Goal: Information Seeking & Learning: Learn about a topic

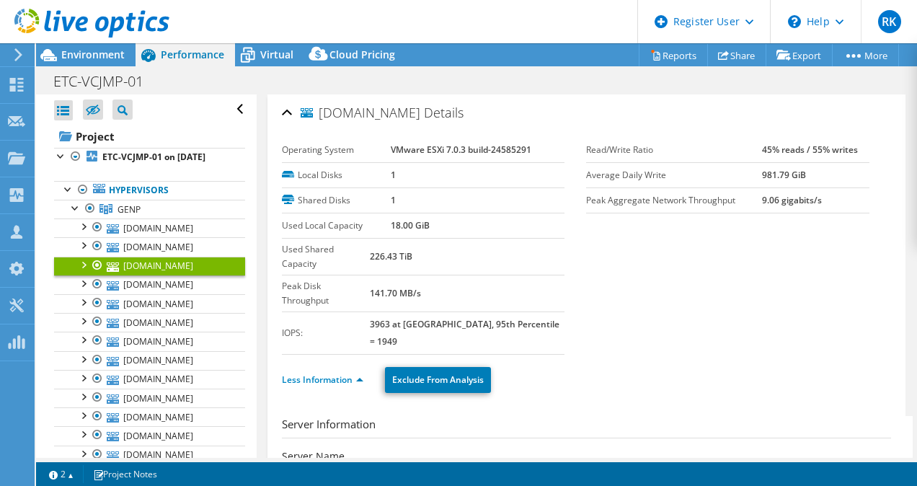
select select "USD"
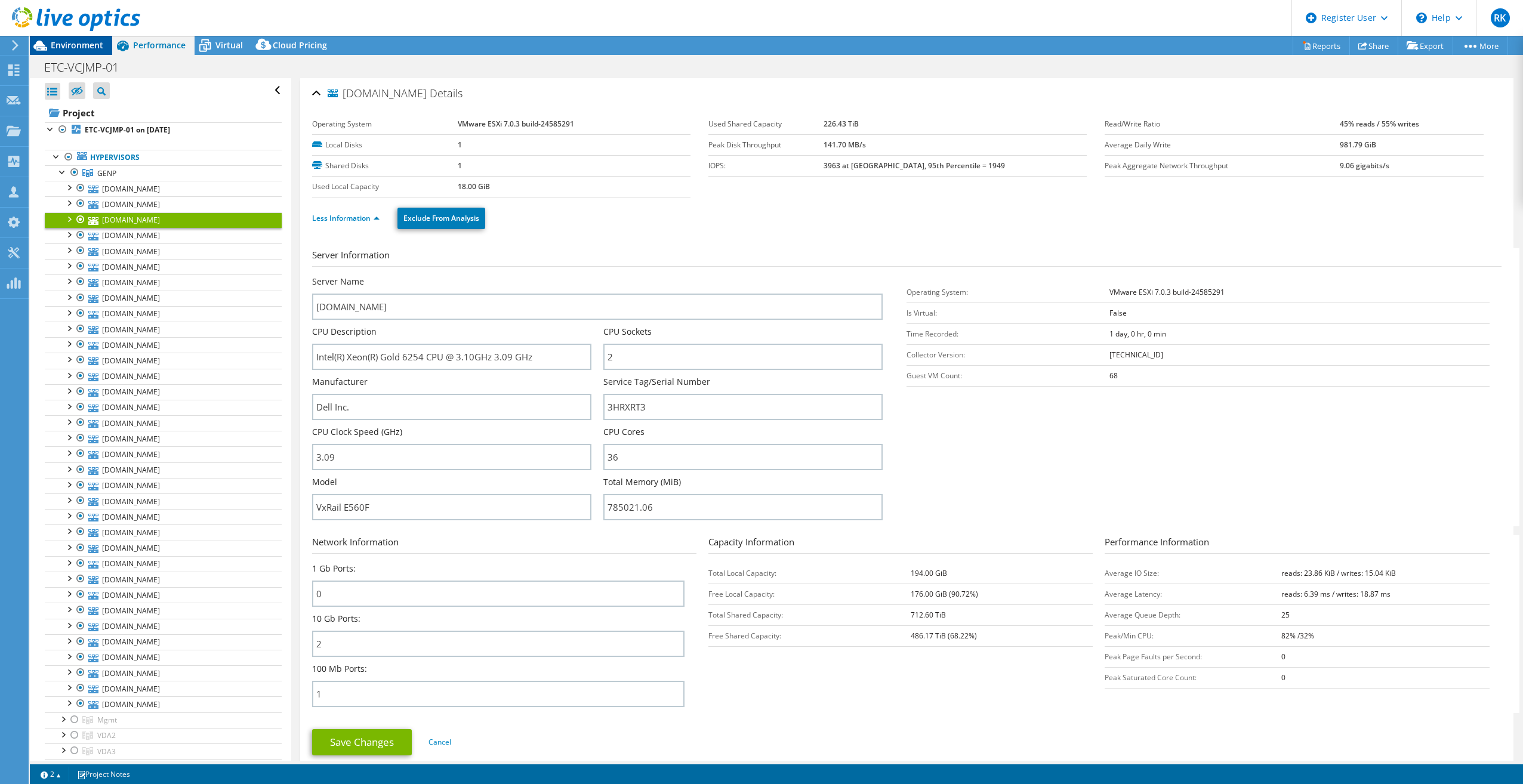
click at [61, 44] on span "Environment" at bounding box center [76, 46] width 52 height 12
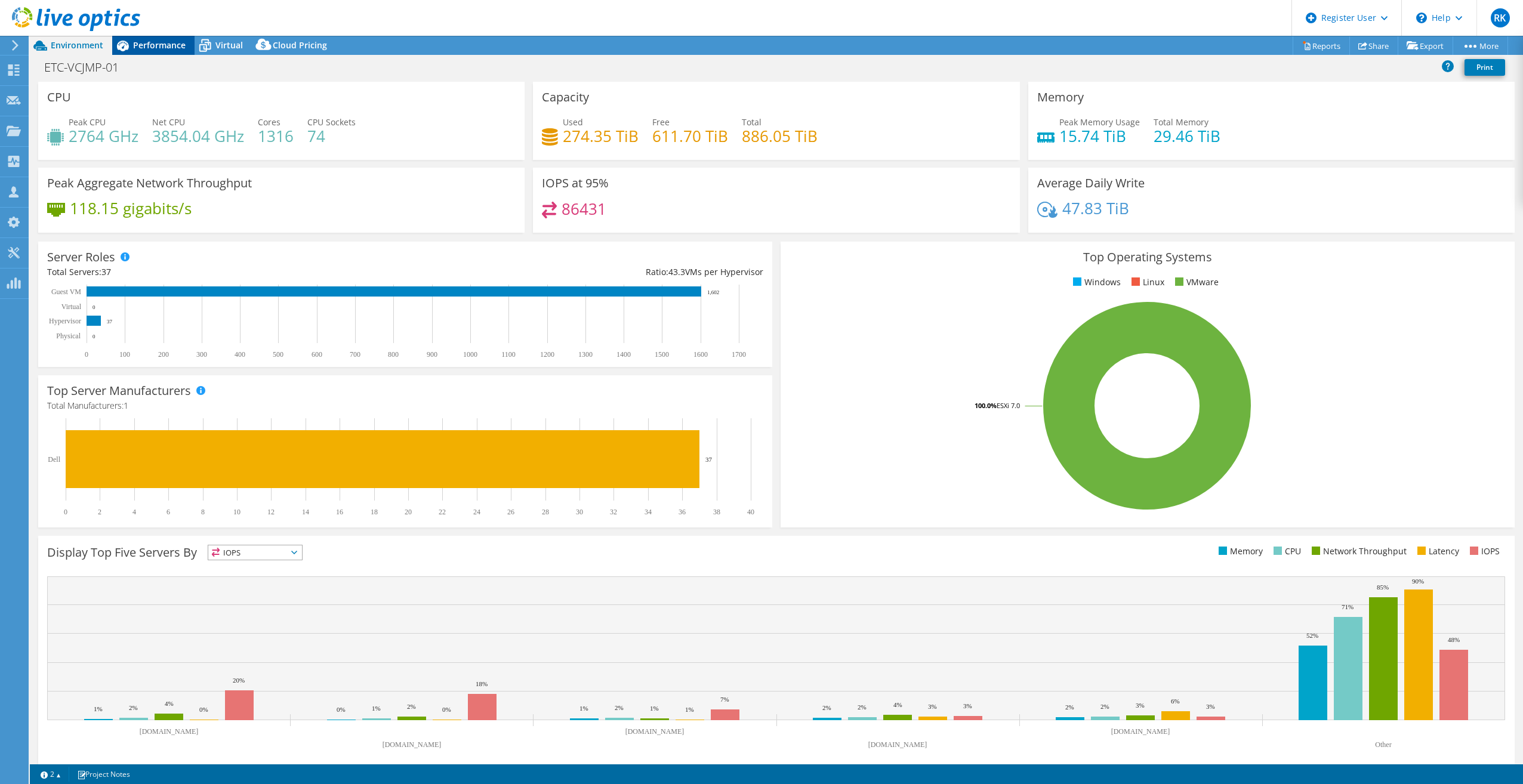
click at [149, 48] on span "Performance" at bounding box center [159, 46] width 52 height 12
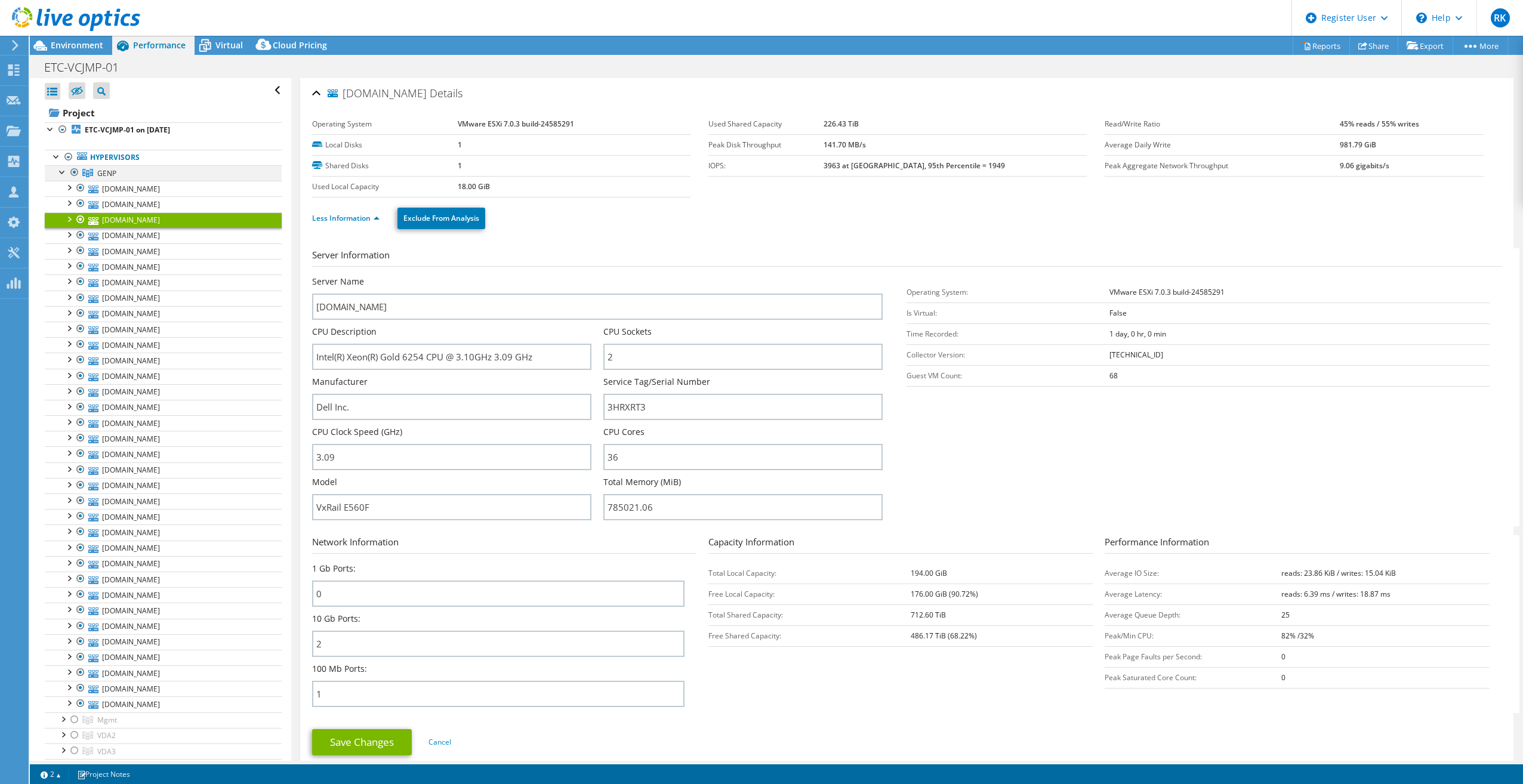
click at [64, 173] on div at bounding box center [62, 171] width 12 height 12
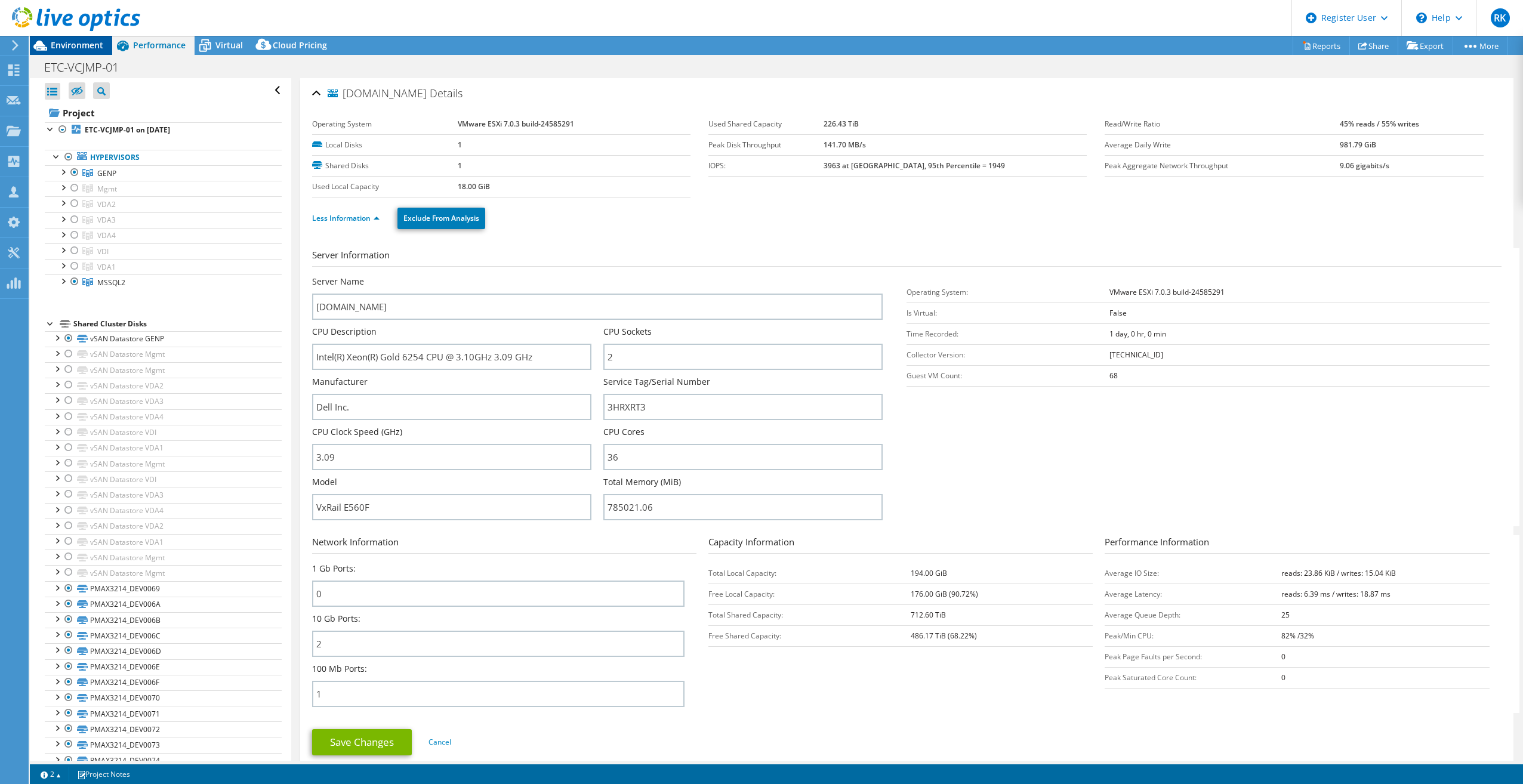
click at [84, 46] on span "Environment" at bounding box center [76, 46] width 52 height 12
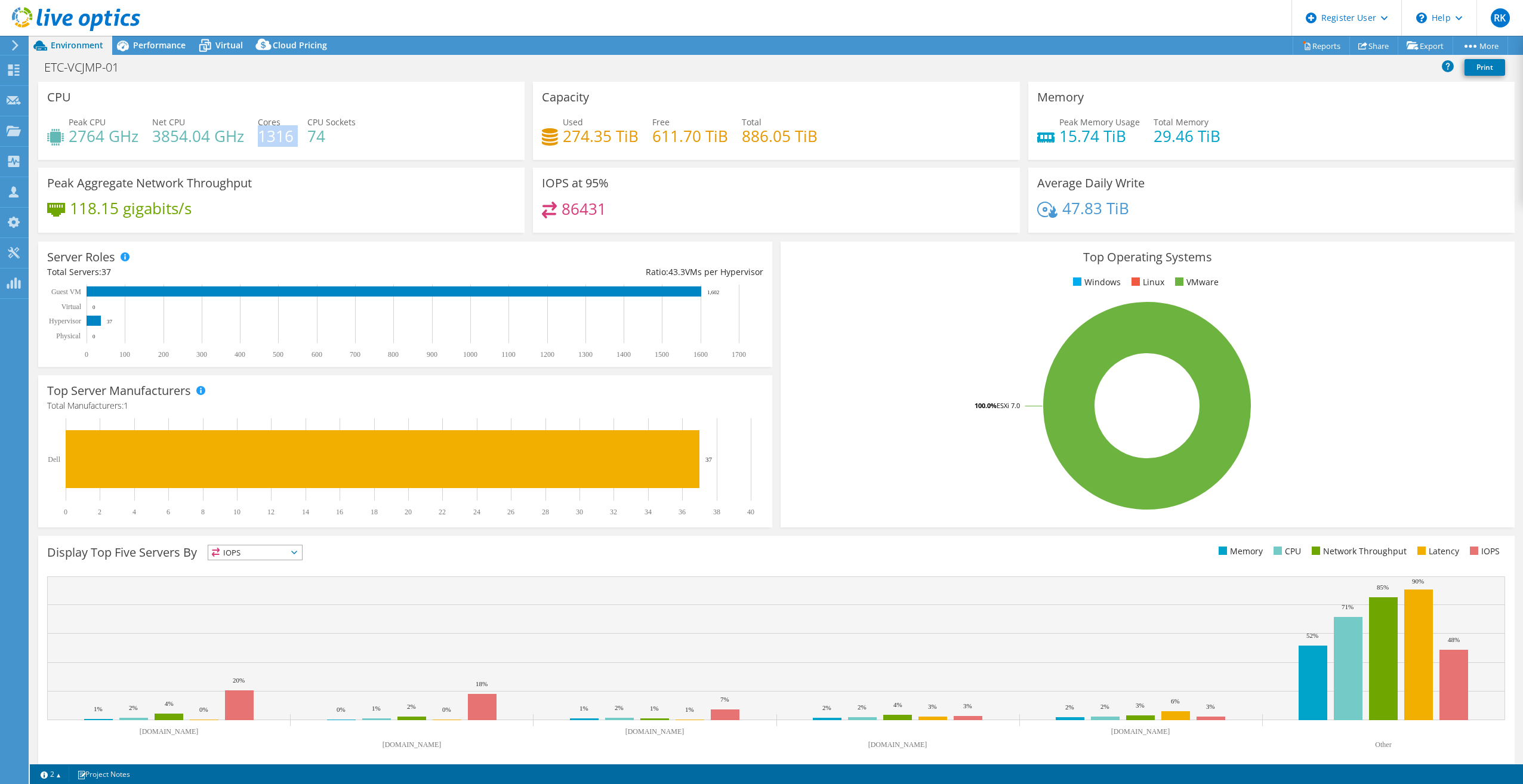
drag, startPoint x: 259, startPoint y: 133, endPoint x: 292, endPoint y: 135, distance: 33.1
click at [292, 135] on h4 "1316" at bounding box center [275, 136] width 36 height 13
click at [210, 45] on icon at bounding box center [205, 46] width 21 height 21
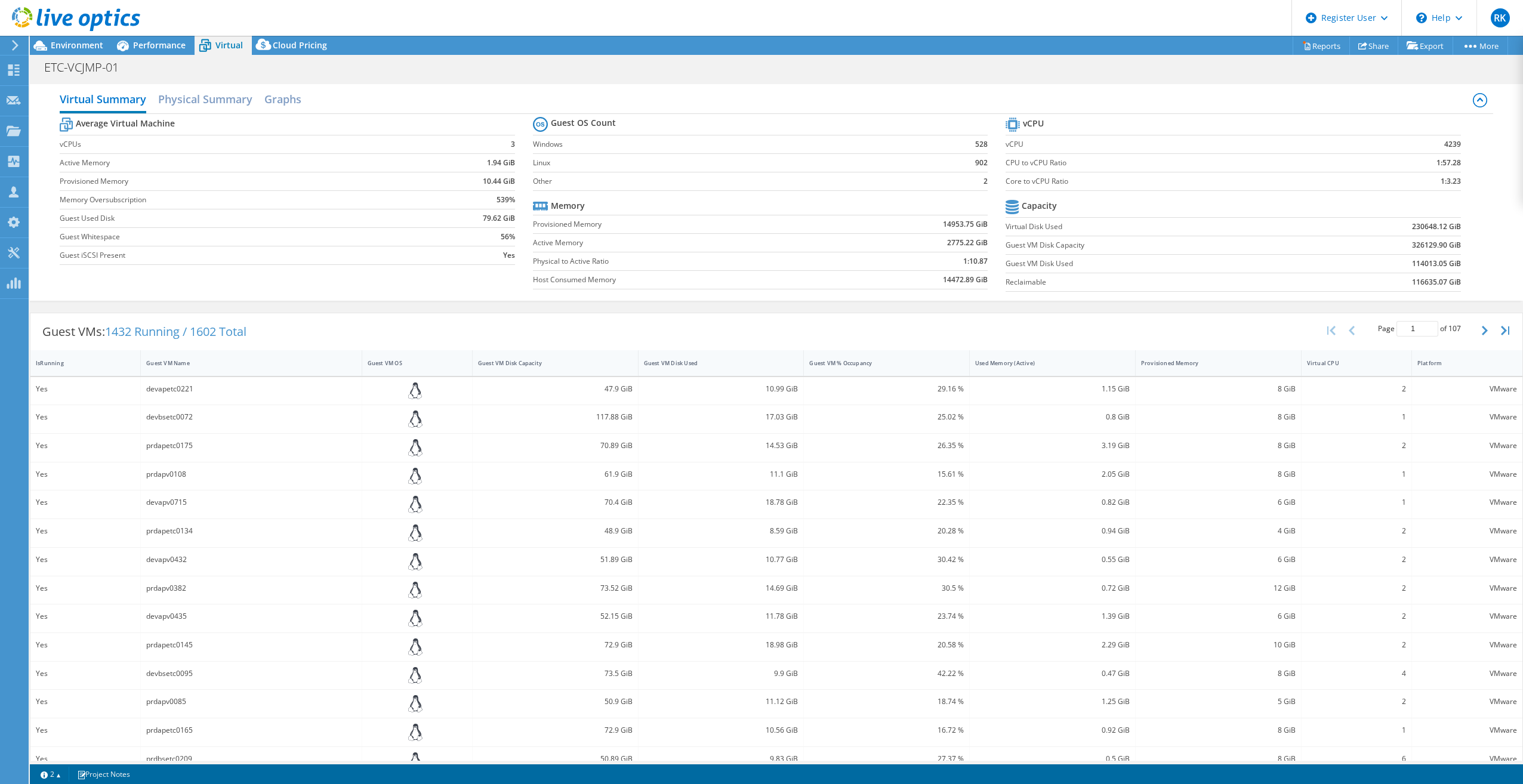
click at [183, 327] on span "1432 Running / 1602 Total" at bounding box center [176, 331] width 142 height 16
drag, startPoint x: 221, startPoint y: 326, endPoint x: 197, endPoint y: 330, distance: 24.3
click at [197, 330] on span "1432 Running / 1602 Total" at bounding box center [176, 331] width 142 height 16
copy span "1602"
drag, startPoint x: 133, startPoint y: 328, endPoint x: 108, endPoint y: 328, distance: 25.0
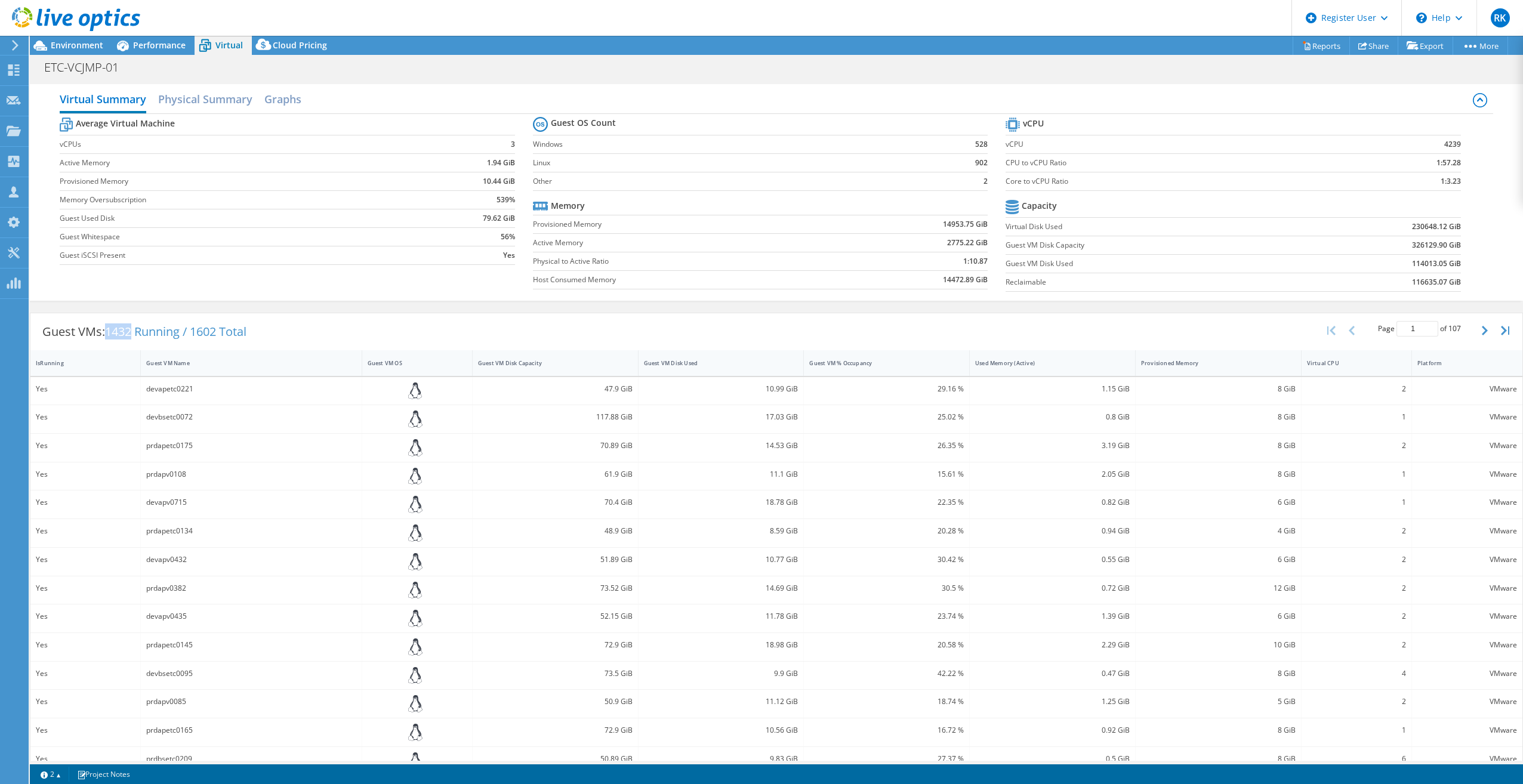
click at [108, 328] on span "1432 Running / 1602 Total" at bounding box center [176, 331] width 142 height 16
copy span "1432"
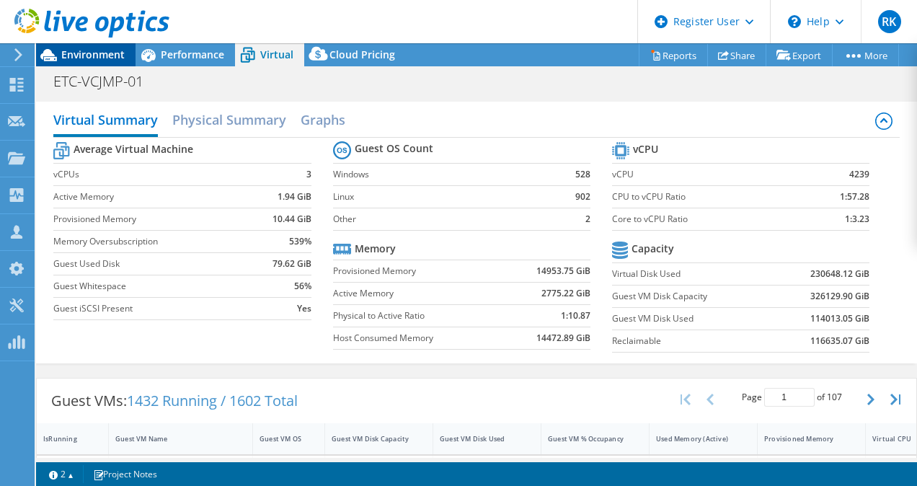
click at [69, 55] on span "Environment" at bounding box center [92, 55] width 63 height 14
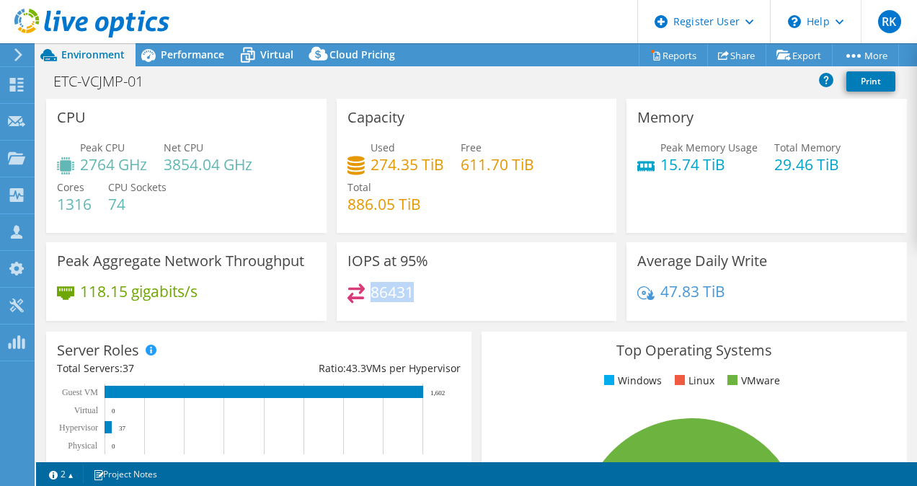
drag, startPoint x: 412, startPoint y: 291, endPoint x: 367, endPoint y: 294, distance: 44.8
click at [367, 294] on div "86431" at bounding box center [476, 298] width 259 height 31
copy h4 "86431"
click at [177, 58] on span "Performance" at bounding box center [192, 55] width 63 height 14
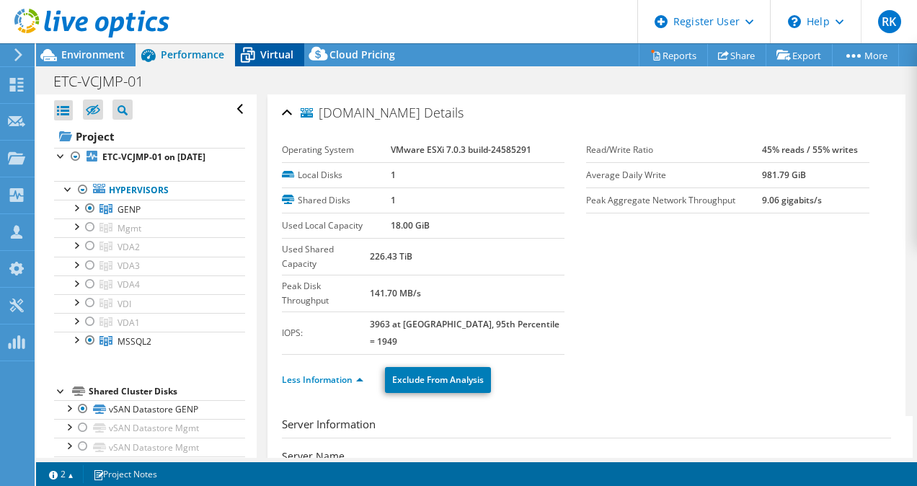
click at [259, 58] on icon at bounding box center [247, 55] width 25 height 25
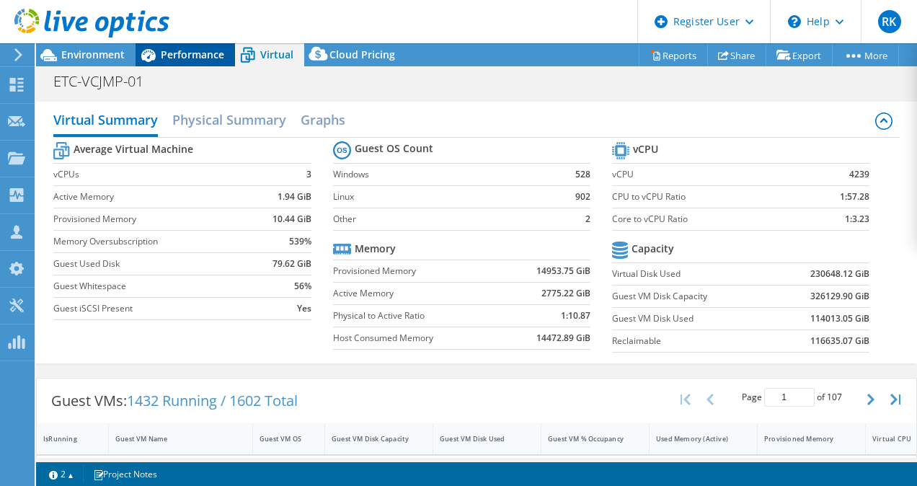
click at [192, 48] on span "Performance" at bounding box center [192, 55] width 63 height 14
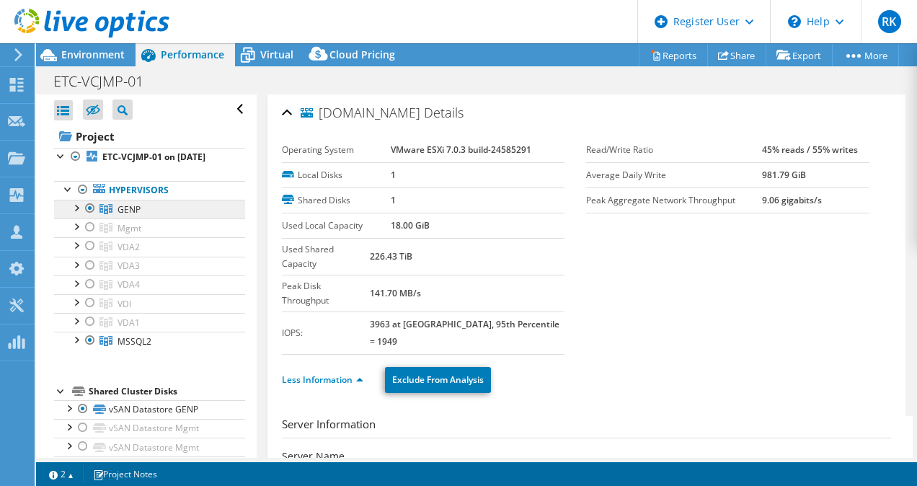
click at [133, 215] on span "GENP" at bounding box center [128, 209] width 23 height 12
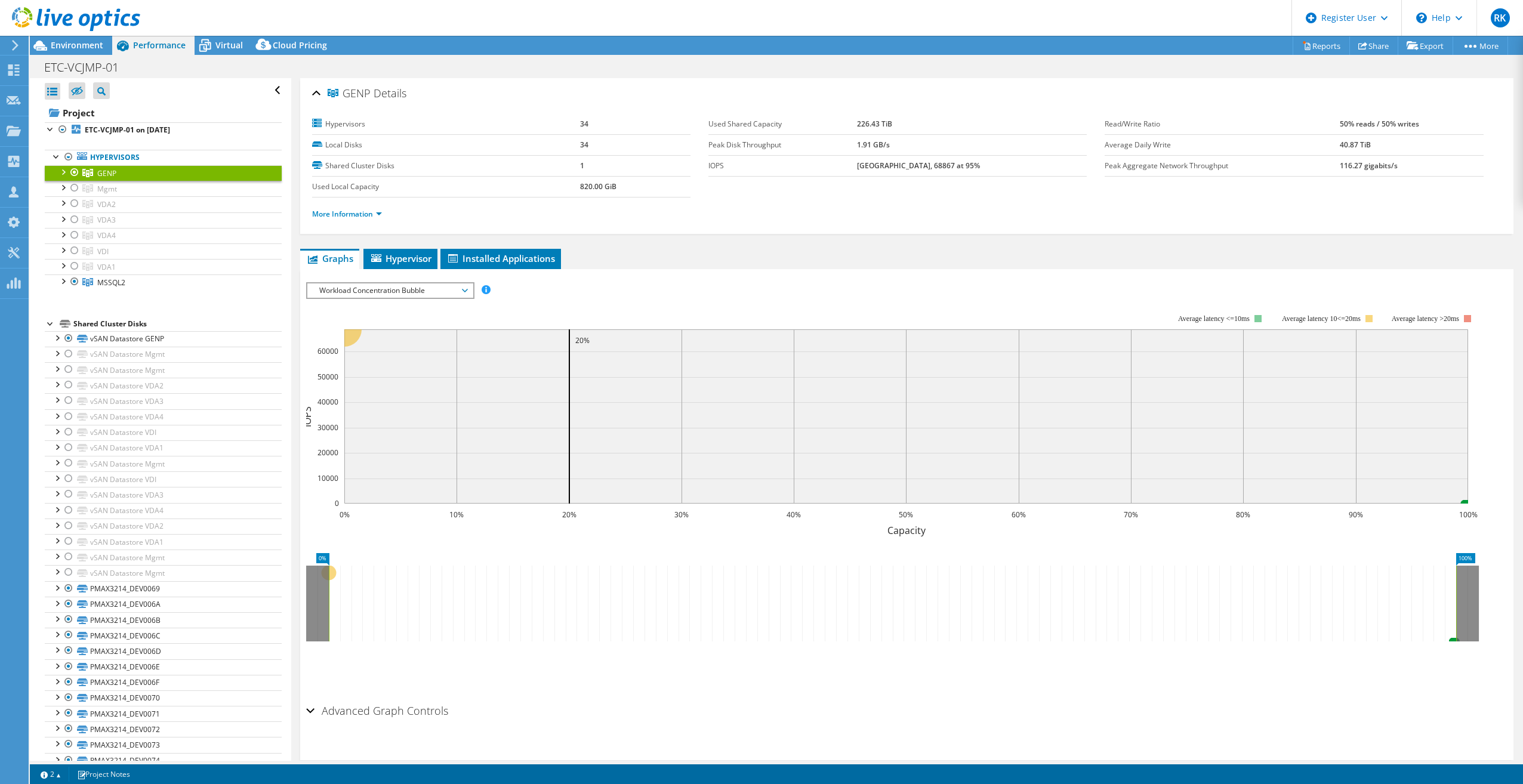
click at [64, 169] on div at bounding box center [62, 171] width 12 height 12
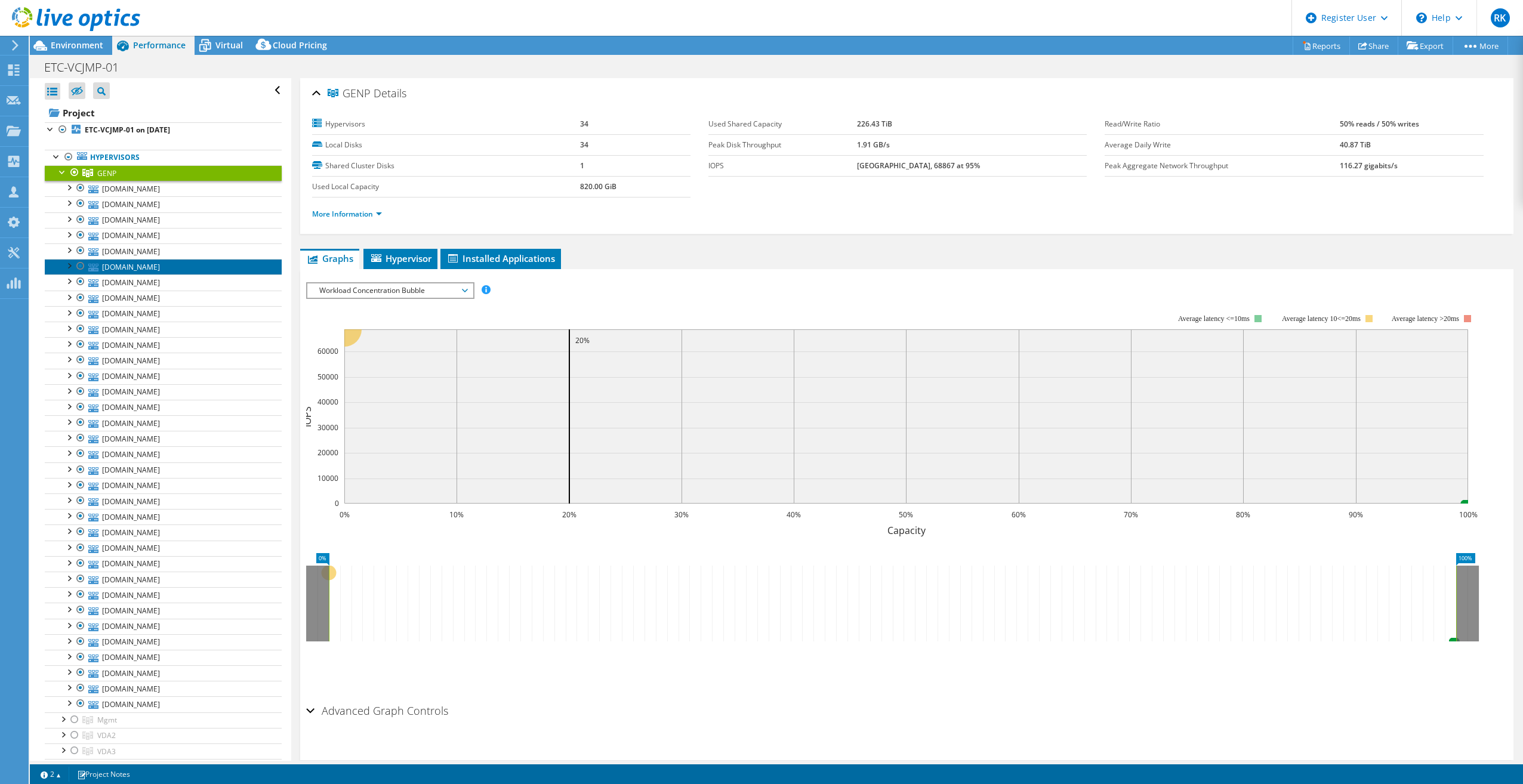
click at [144, 262] on link "[DOMAIN_NAME]" at bounding box center [163, 267] width 237 height 16
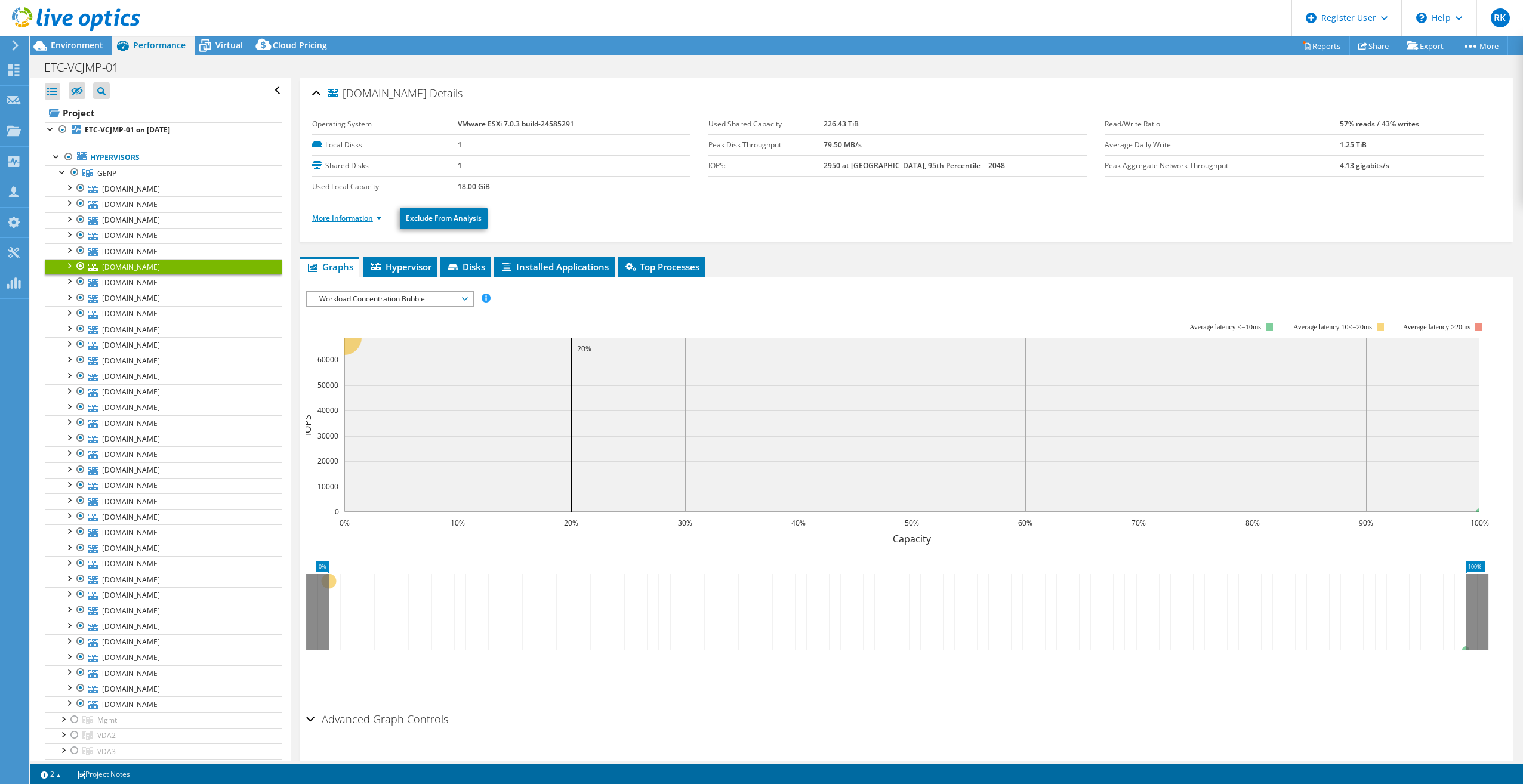
click at [325, 219] on link "More Information" at bounding box center [347, 218] width 70 height 10
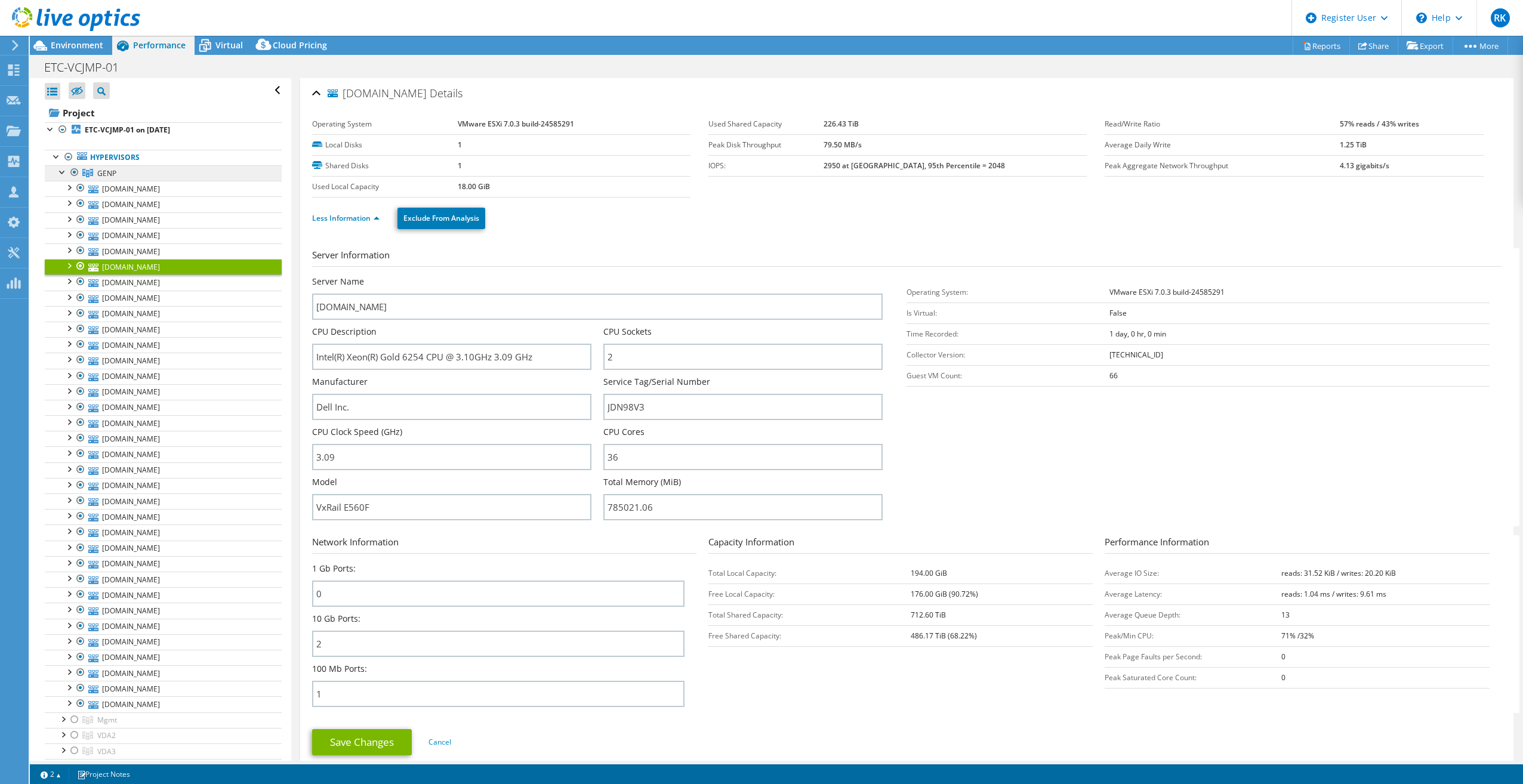
click at [107, 170] on span "GENP" at bounding box center [106, 173] width 19 height 10
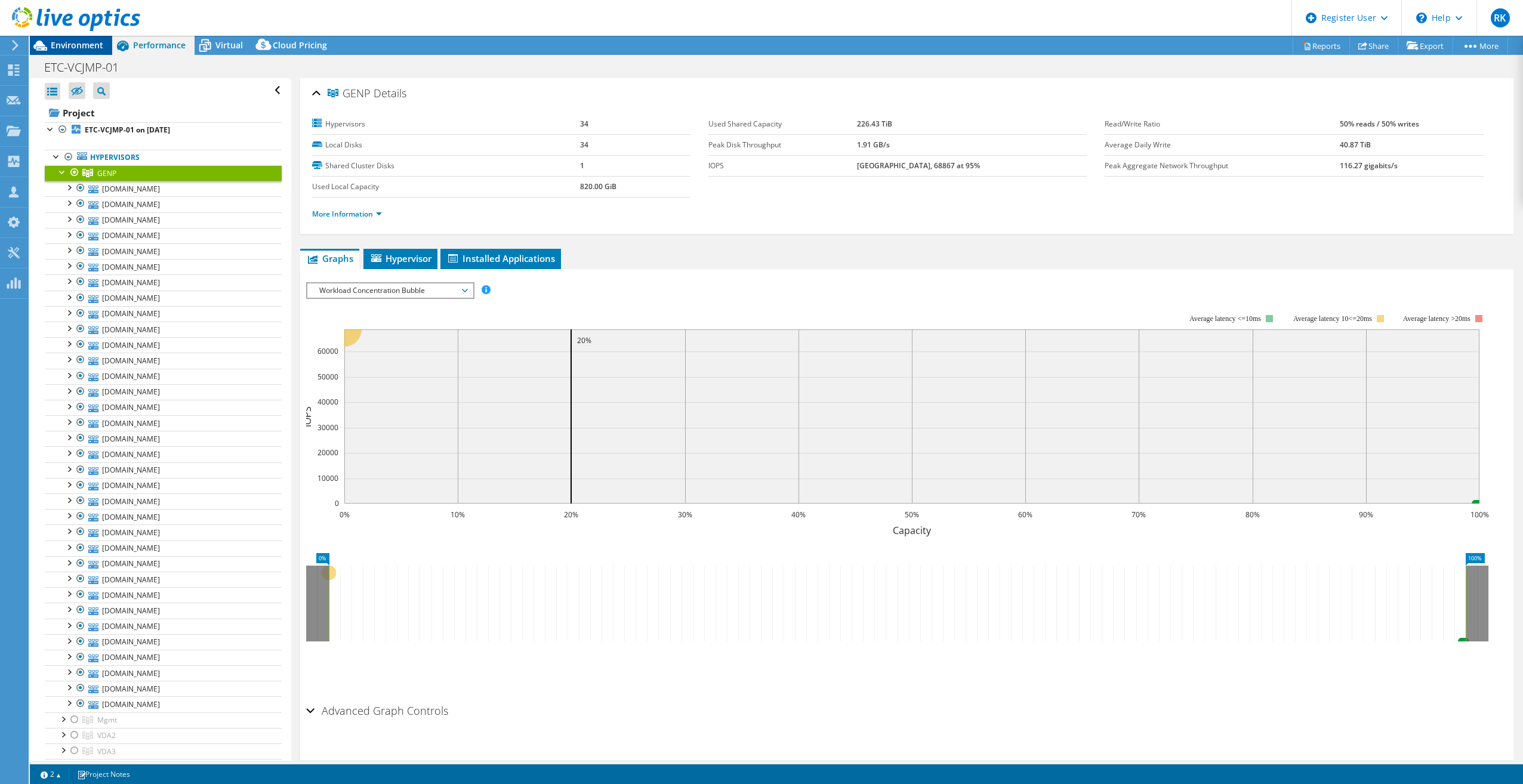
click at [83, 50] on span "Environment" at bounding box center [76, 46] width 52 height 12
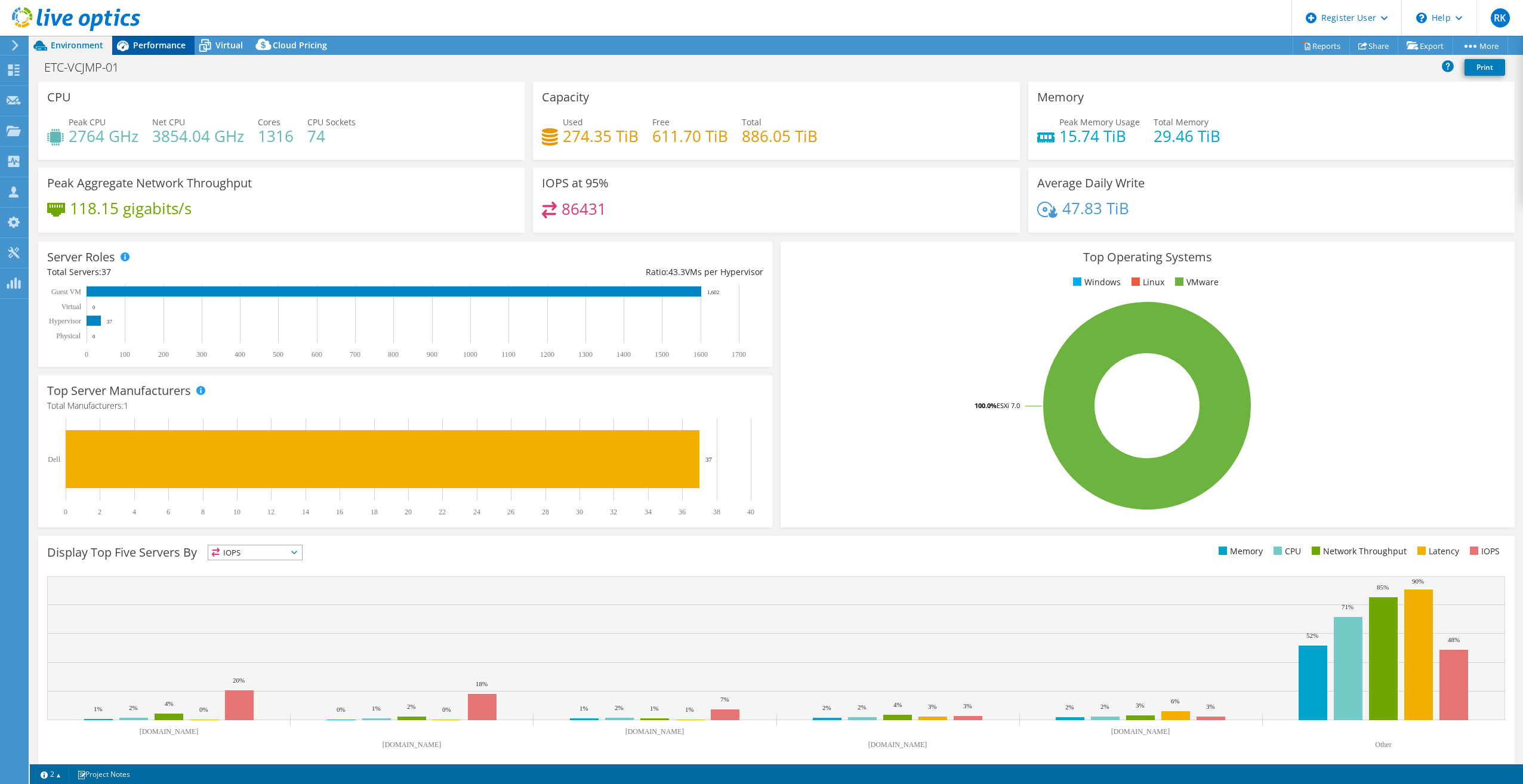
click at [155, 40] on span "Performance" at bounding box center [159, 46] width 52 height 12
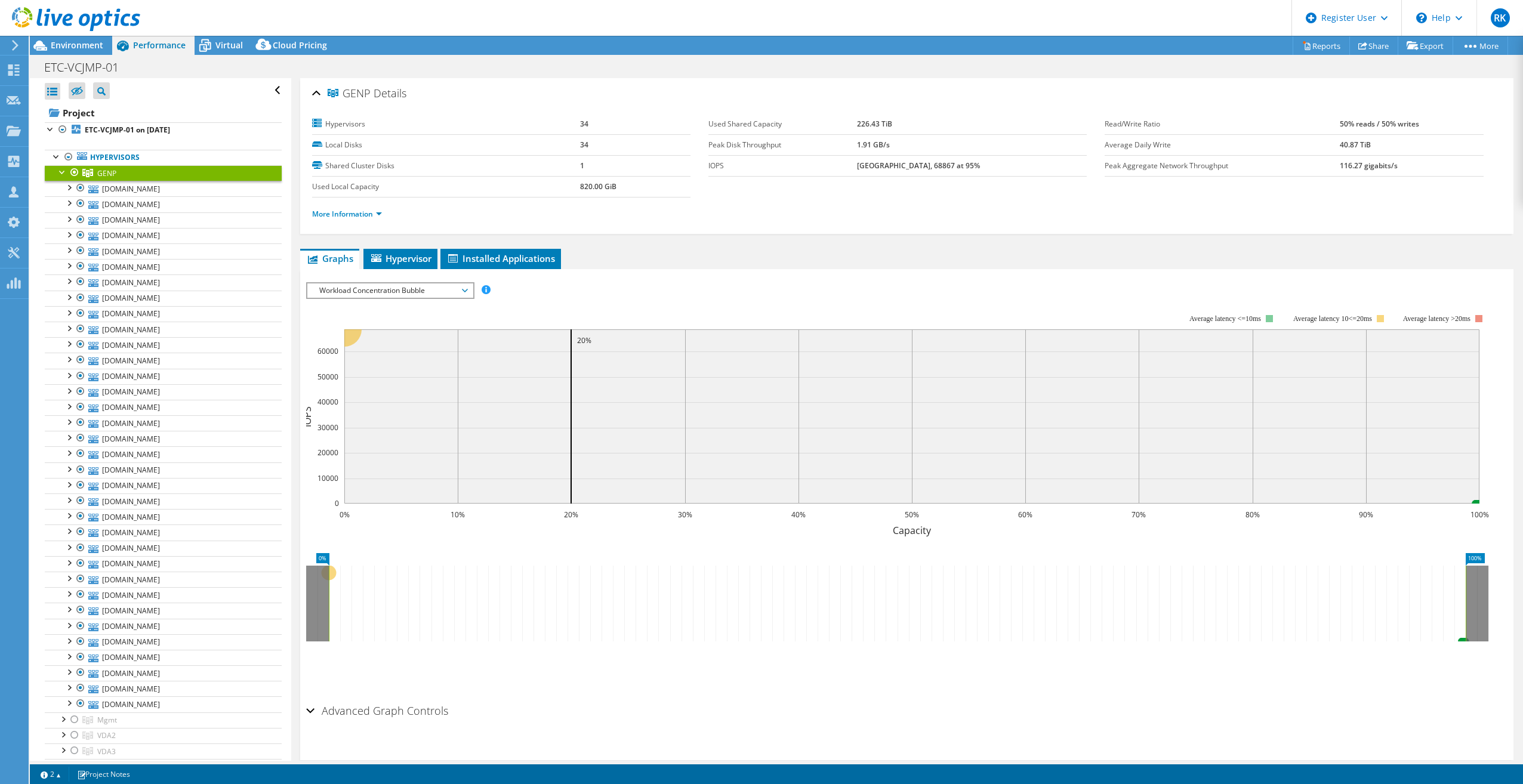
click at [369, 283] on span "Workload Concentration Bubble" at bounding box center [389, 290] width 153 height 14
click at [325, 375] on li "CPU Percentage" at bounding box center [390, 376] width 166 height 14
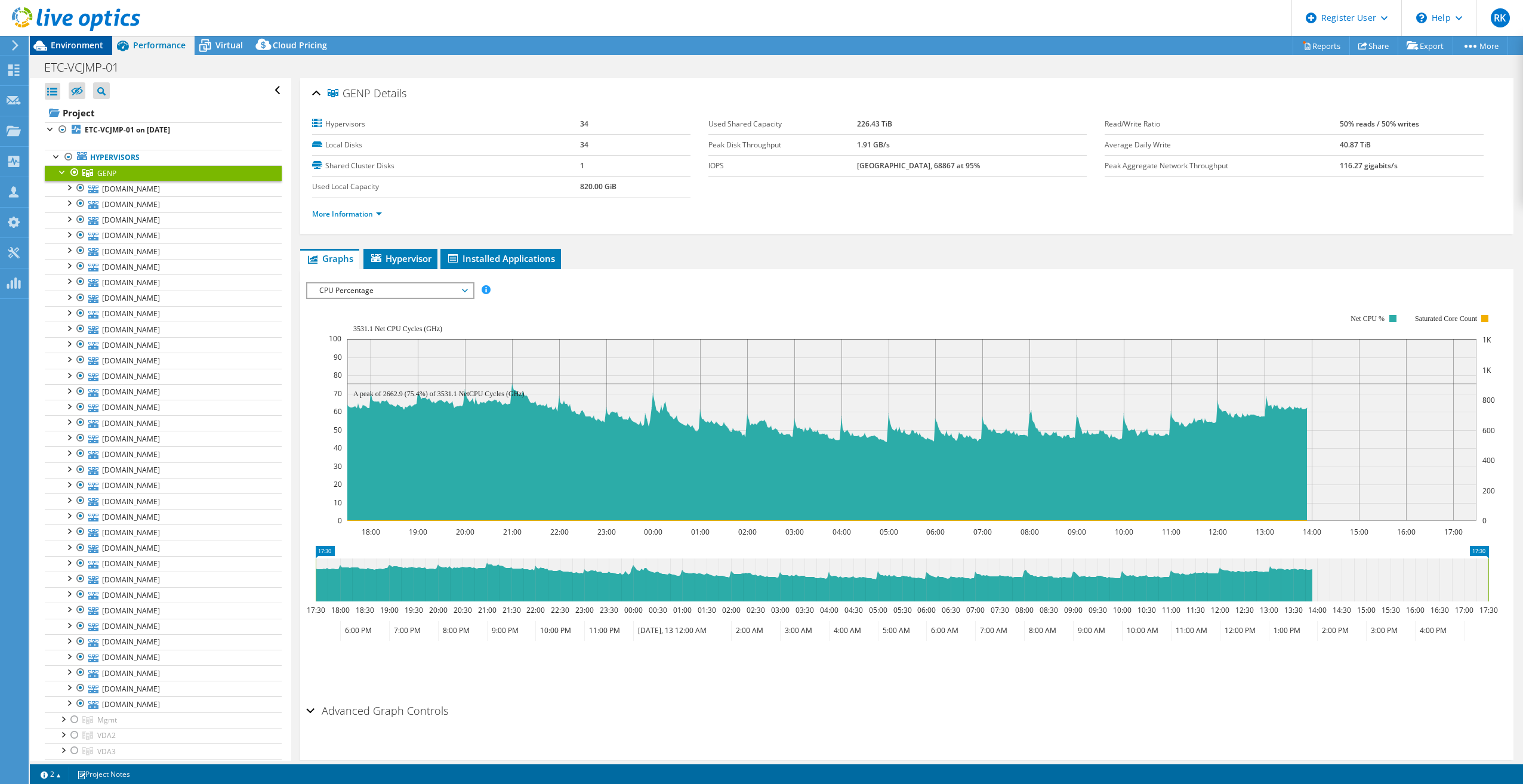
click at [81, 44] on span "Environment" at bounding box center [76, 46] width 52 height 12
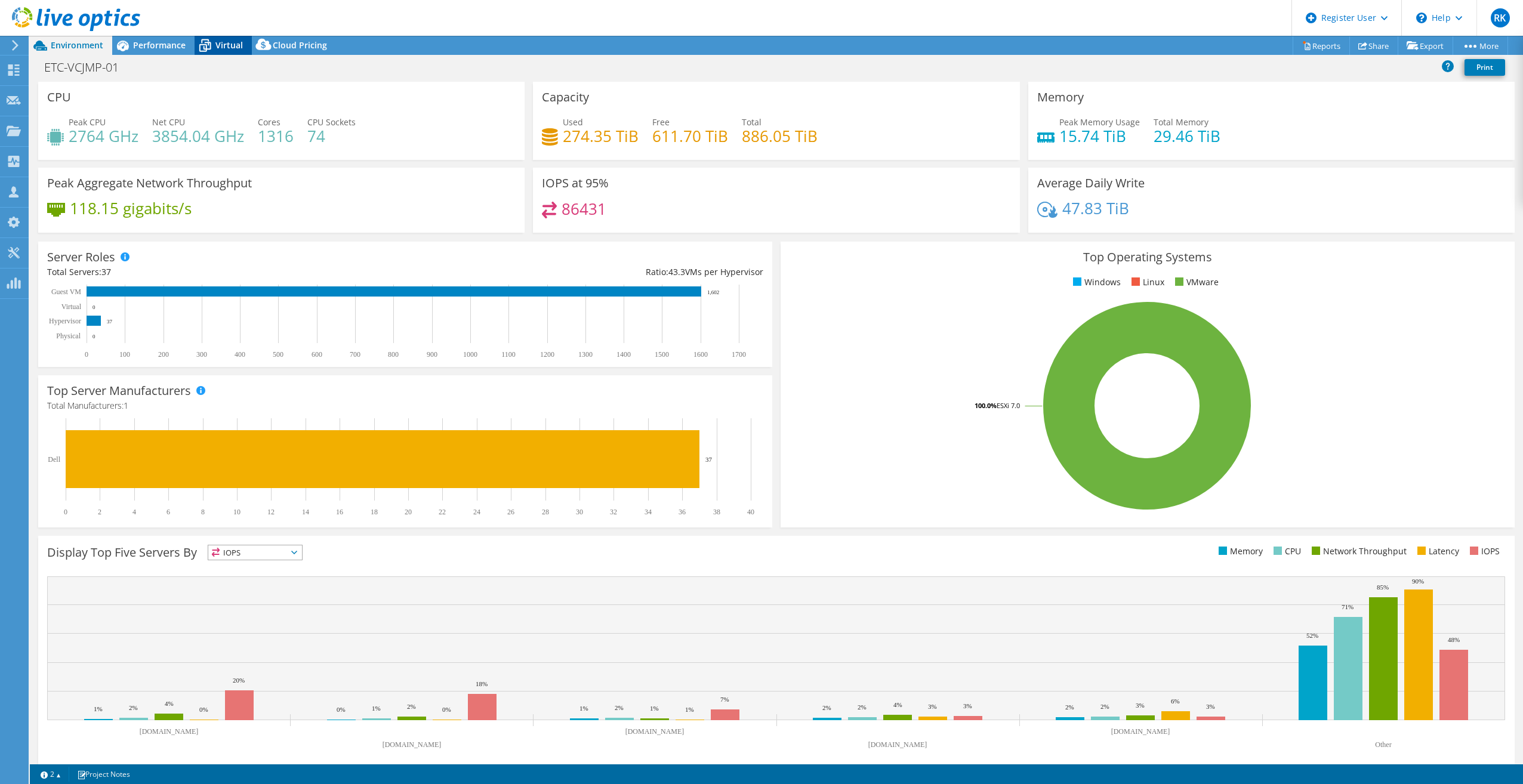
click at [219, 46] on span "Virtual" at bounding box center [229, 46] width 27 height 12
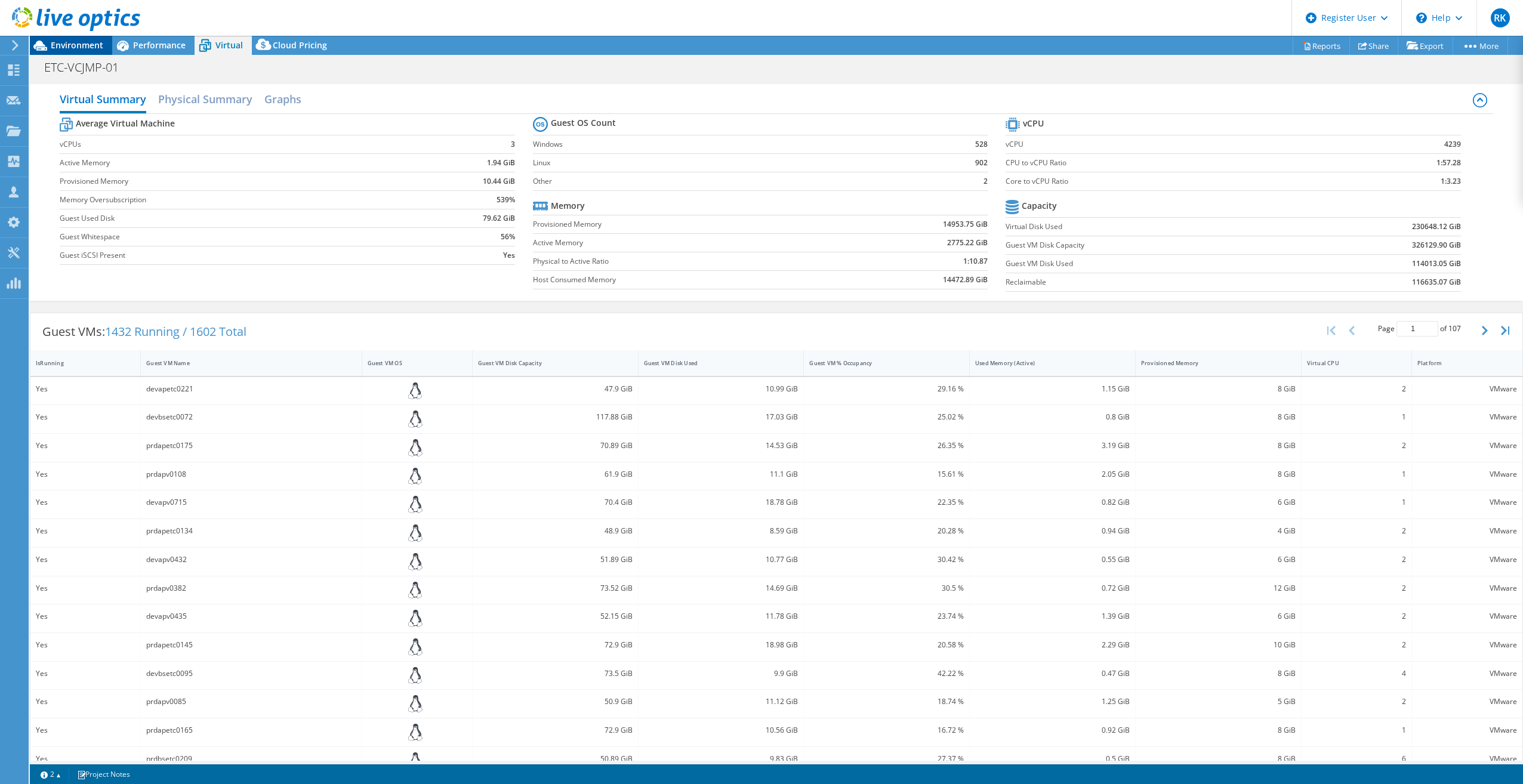
click at [97, 46] on span "Environment" at bounding box center [76, 46] width 52 height 12
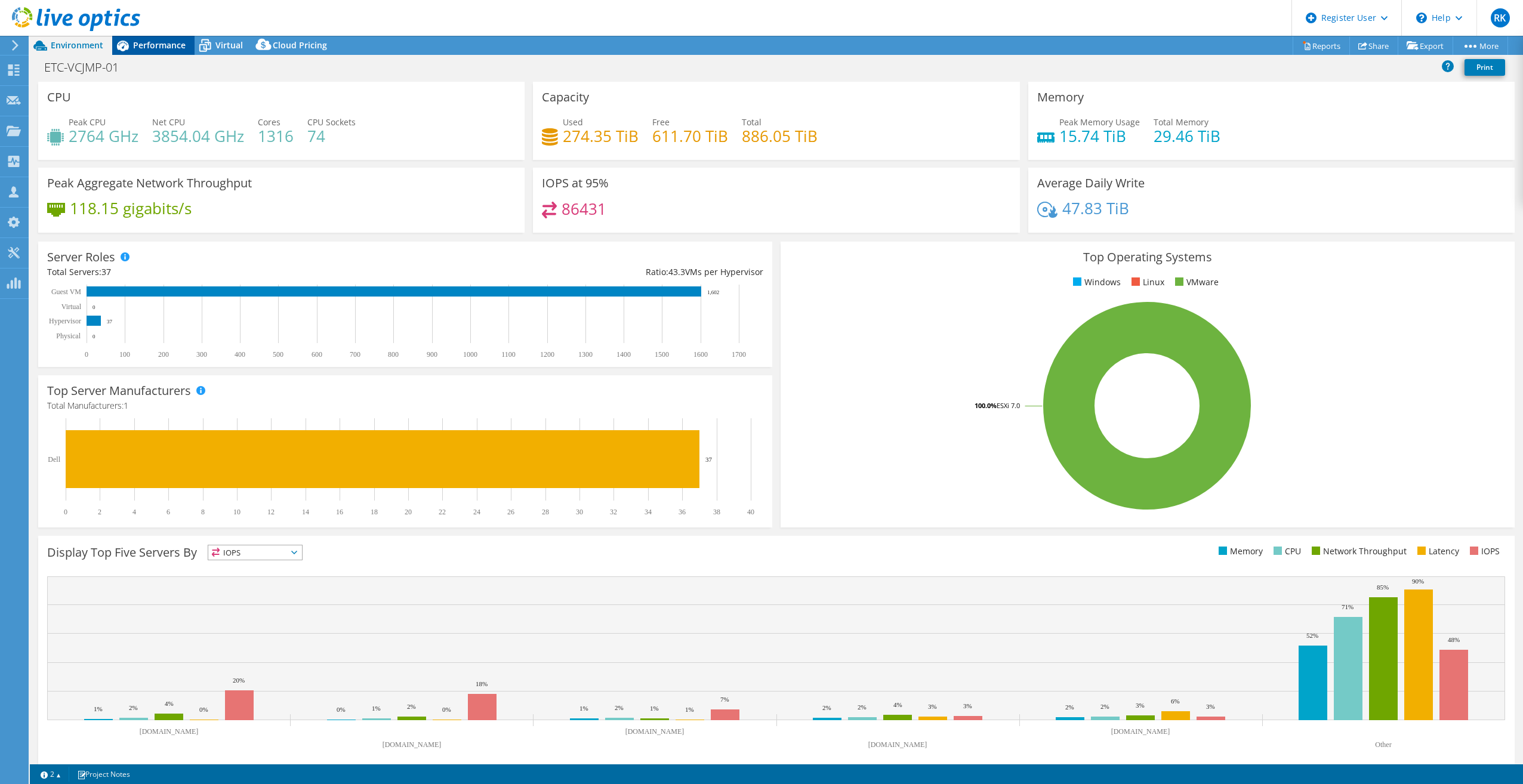
click at [151, 46] on span "Performance" at bounding box center [159, 46] width 52 height 12
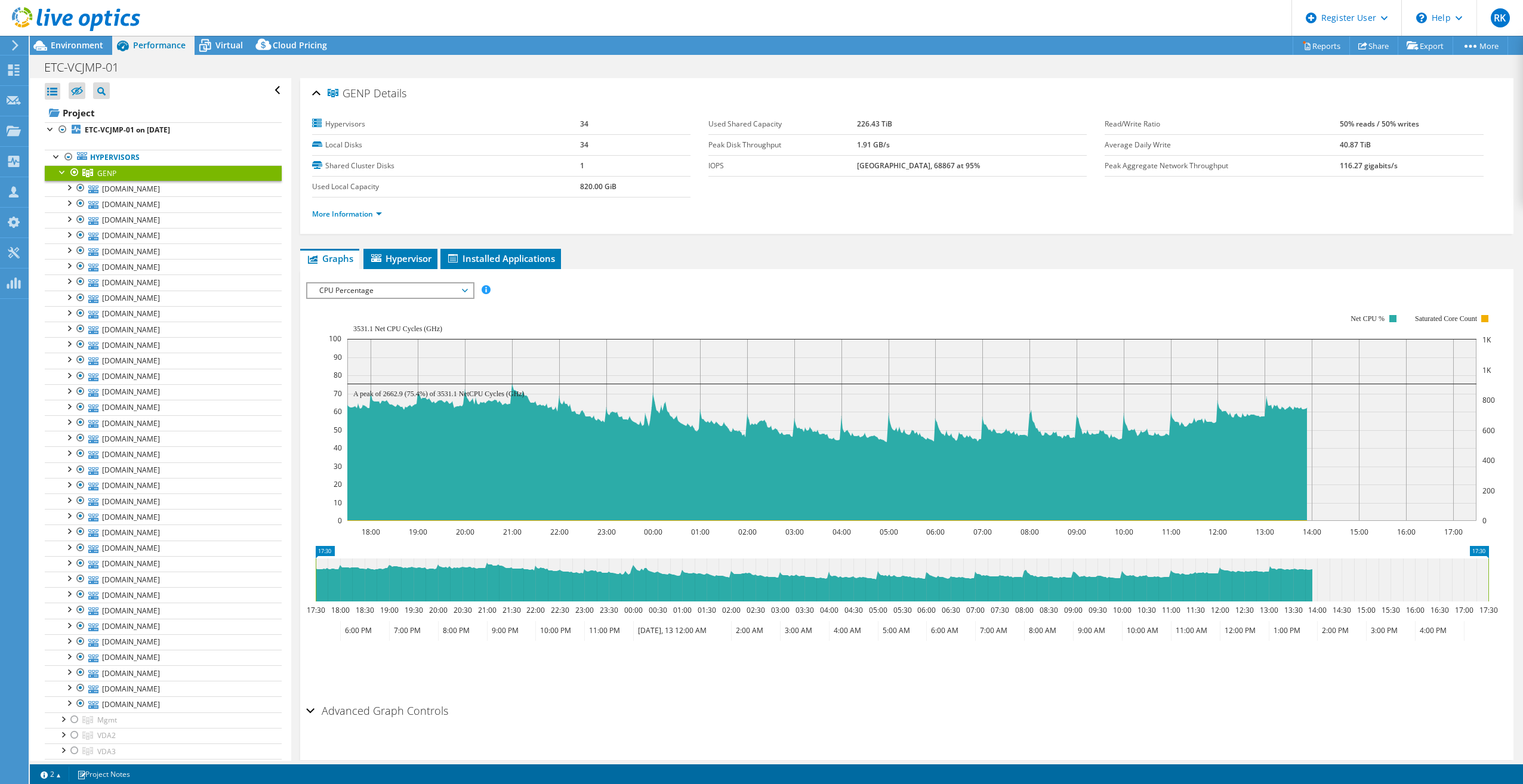
click at [351, 285] on span "CPU Percentage" at bounding box center [389, 290] width 153 height 14
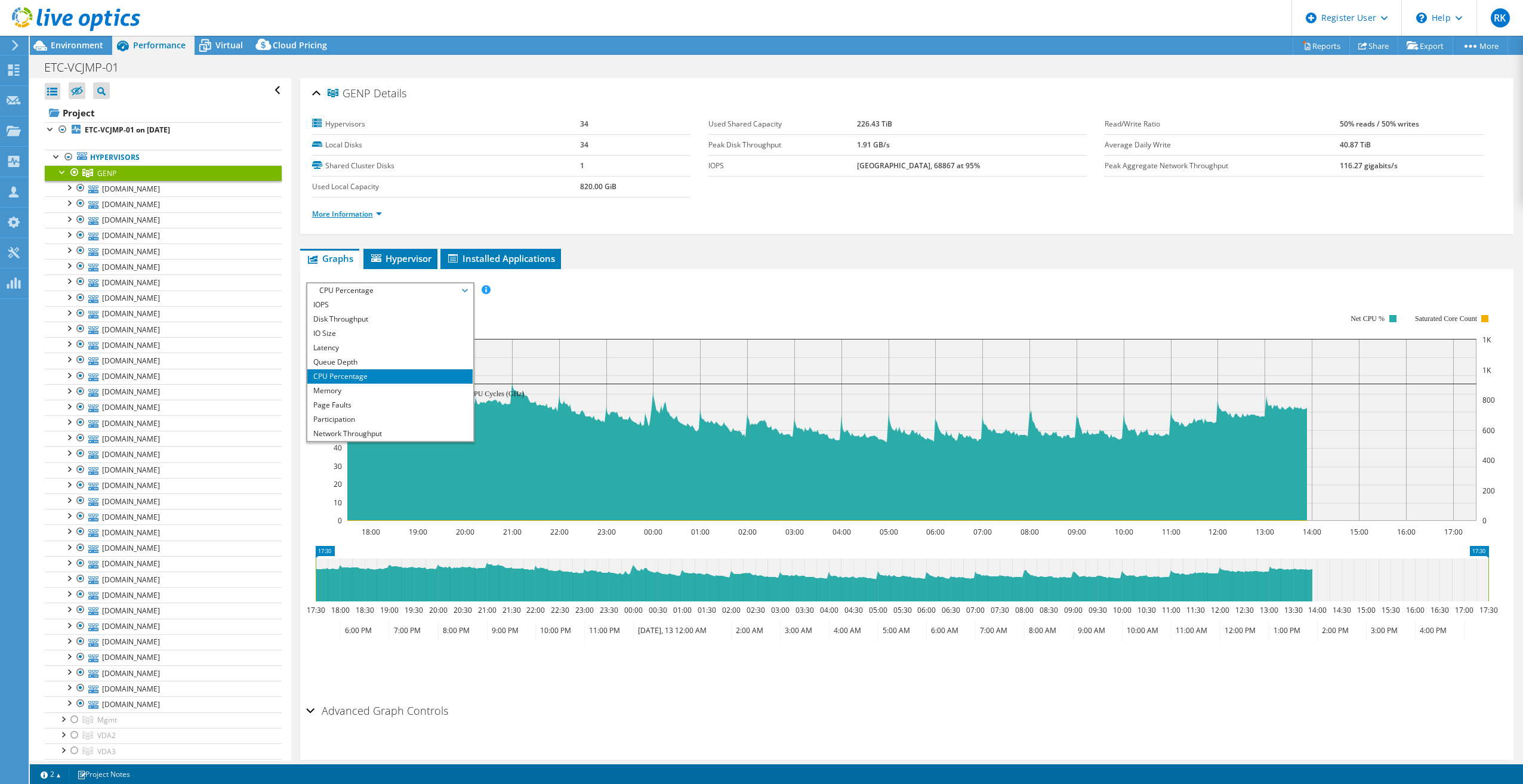
click at [354, 210] on link "More Information" at bounding box center [347, 214] width 70 height 10
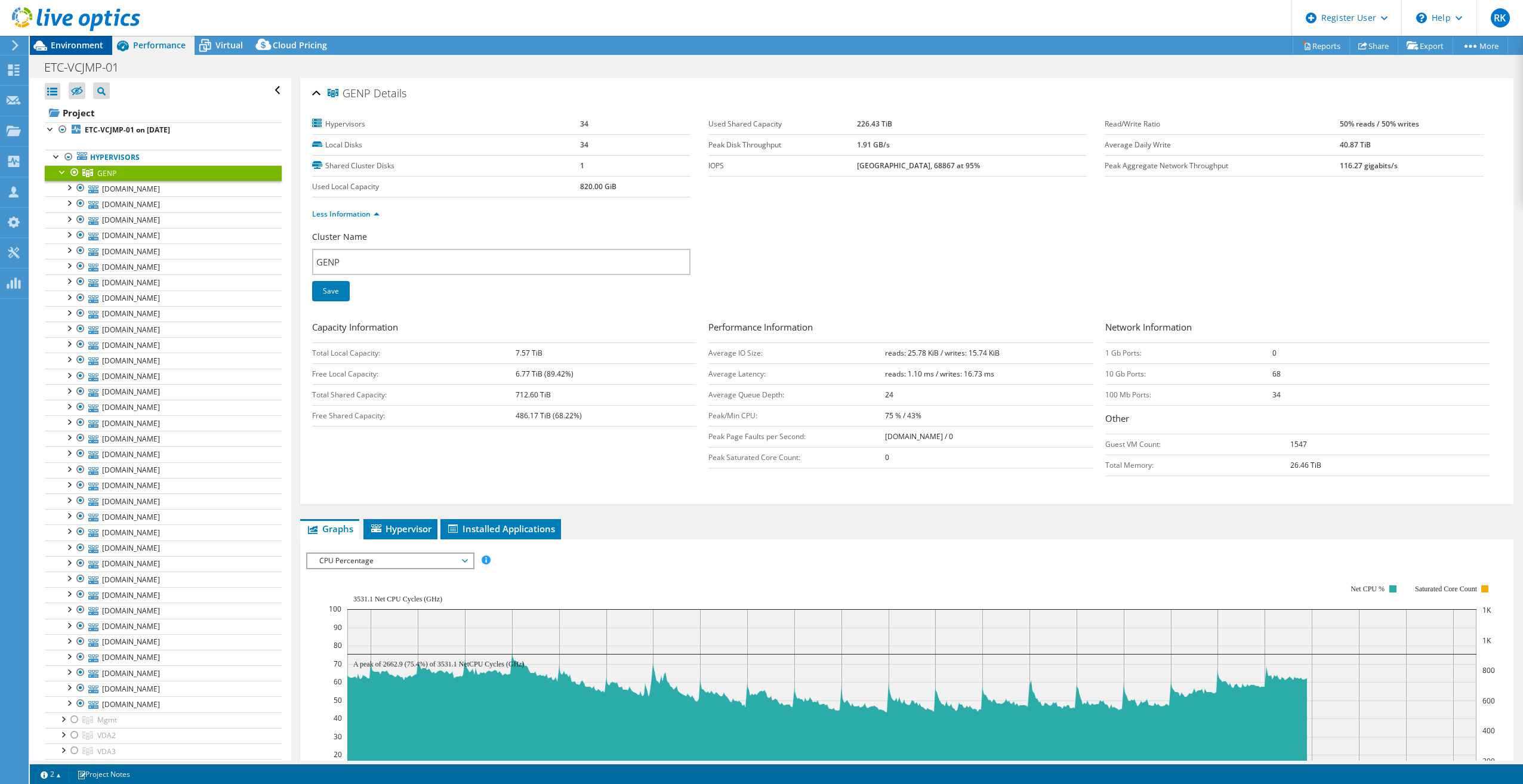
click at [68, 48] on span "Environment" at bounding box center [76, 46] width 52 height 12
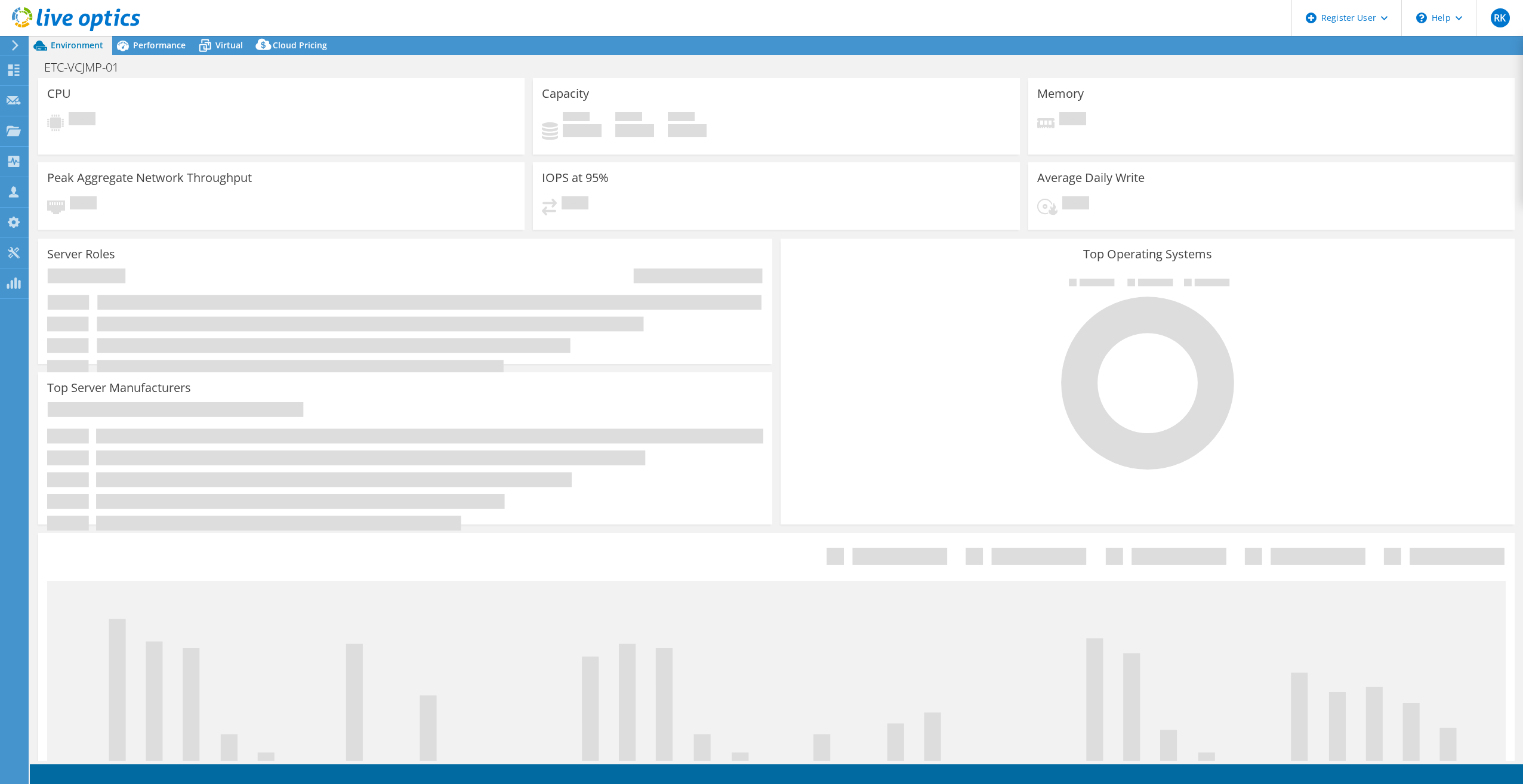
select select "USD"
